Goal: Information Seeking & Learning: Get advice/opinions

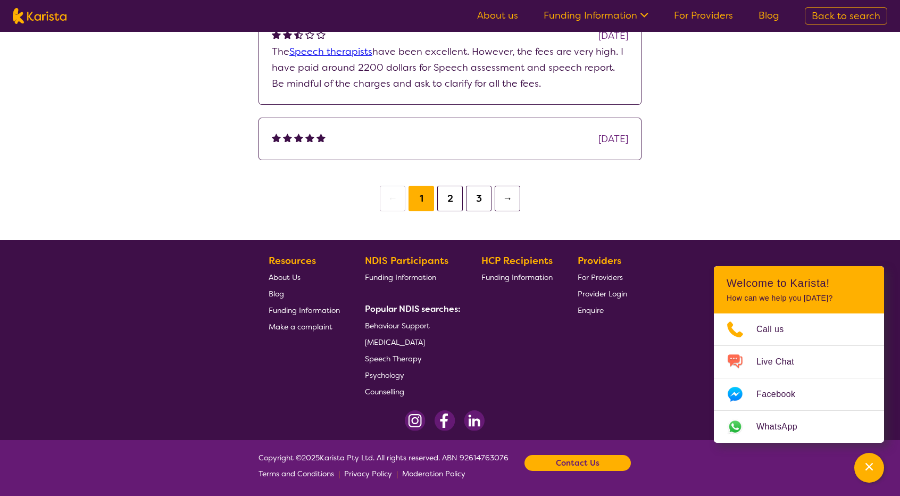
scroll to position [467, 0]
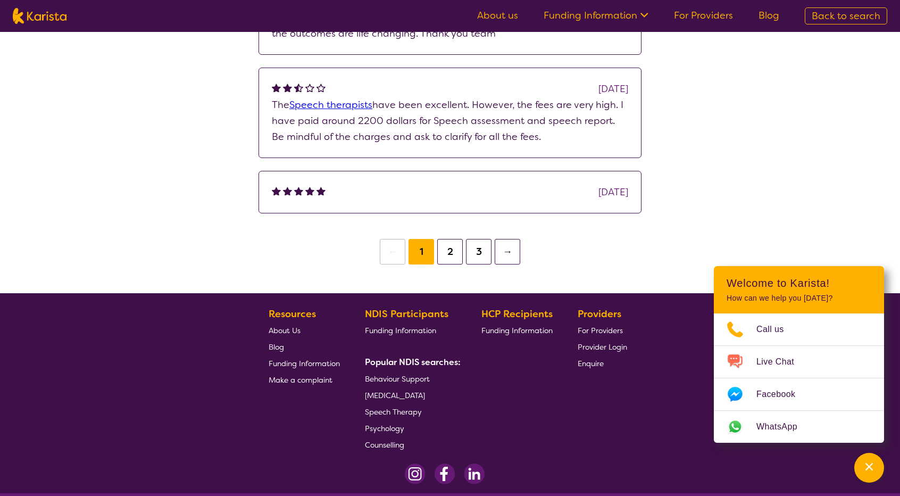
click at [455, 249] on button "2" at bounding box center [450, 252] width 26 height 26
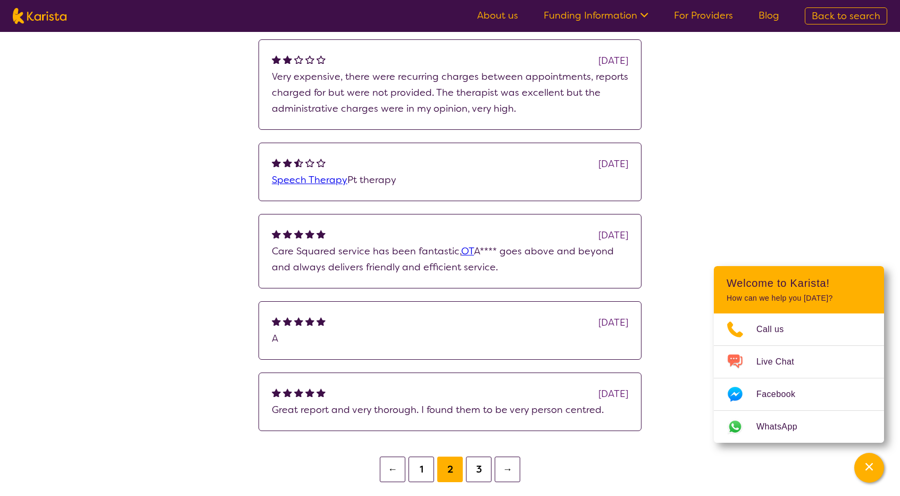
scroll to position [213, 0]
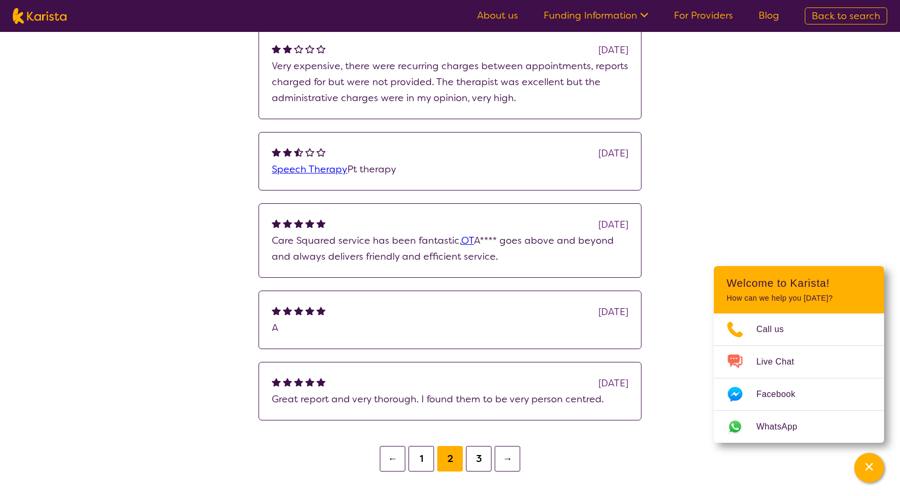
click at [478, 459] on button "3" at bounding box center [479, 459] width 26 height 26
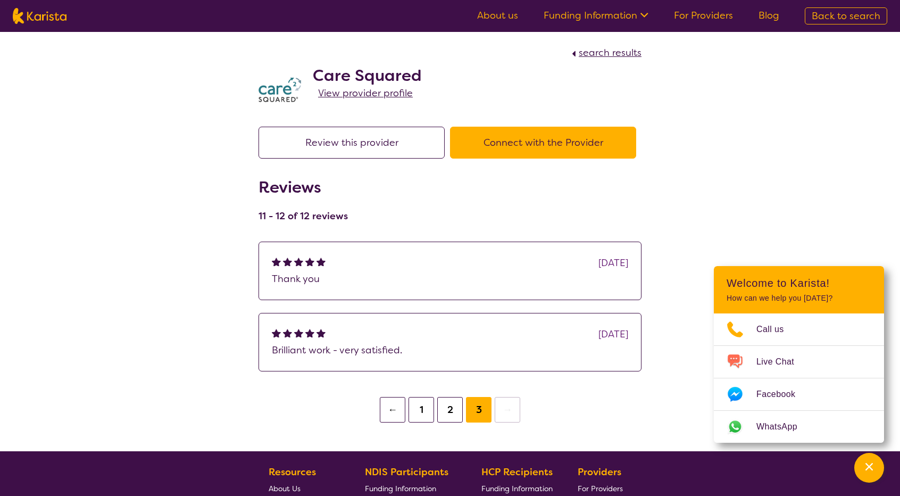
click at [425, 412] on button "1" at bounding box center [421, 410] width 26 height 26
